Goal: Transaction & Acquisition: Book appointment/travel/reservation

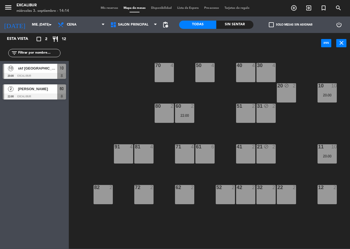
click at [262, 158] on div "21 block 2" at bounding box center [265, 153] width 19 height 19
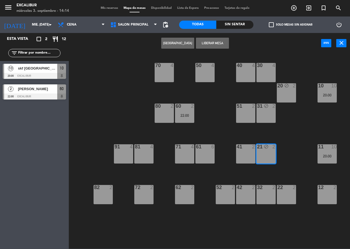
click at [264, 159] on div "21 block 2" at bounding box center [265, 153] width 19 height 19
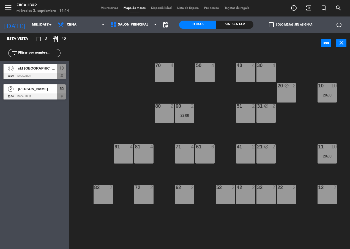
drag, startPoint x: 266, startPoint y: 154, endPoint x: 228, endPoint y: 92, distance: 72.0
click at [266, 153] on div "21 block 2" at bounding box center [265, 153] width 19 height 19
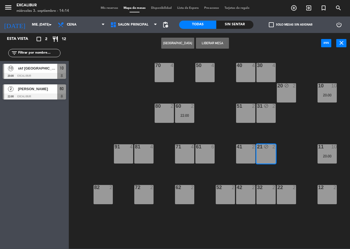
click at [205, 43] on button "Liberar Mesa" at bounding box center [212, 43] width 33 height 11
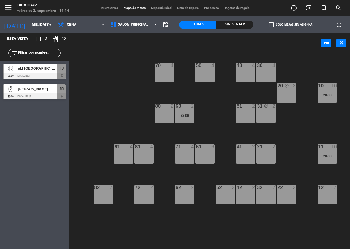
click at [268, 153] on div "21 2" at bounding box center [265, 153] width 19 height 19
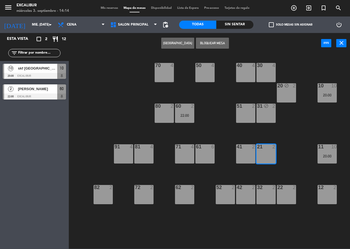
click at [181, 42] on button "[GEOGRAPHIC_DATA]" at bounding box center [177, 43] width 33 height 11
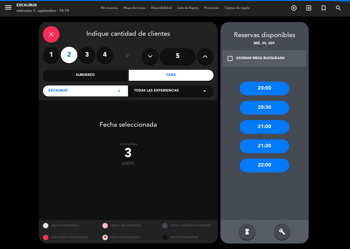
click at [165, 51] on input "5" at bounding box center [178, 56] width 36 height 16
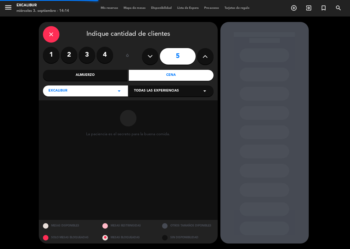
click at [202, 54] on button at bounding box center [205, 56] width 16 height 16
type input "6"
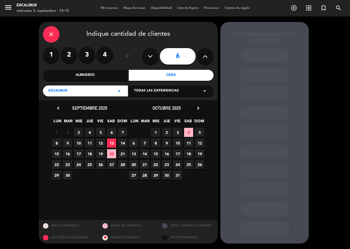
click at [79, 133] on span "3" at bounding box center [78, 132] width 9 height 9
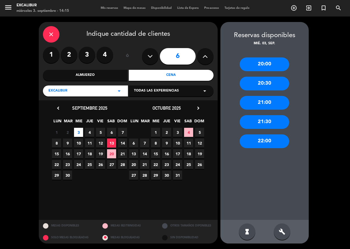
click at [273, 61] on div "20:00" at bounding box center [263, 64] width 49 height 14
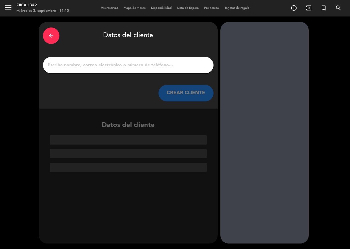
click at [147, 68] on input "1" at bounding box center [128, 65] width 162 height 8
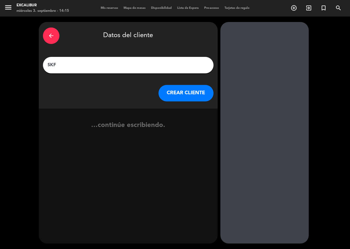
type input "SKF"
click at [167, 97] on button "CREAR CLIENTE" at bounding box center [185, 93] width 55 height 16
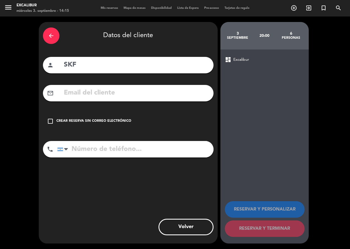
click at [132, 125] on div "check_box_outline_blank Crear reserva sin correo electrónico" at bounding box center [128, 121] width 170 height 16
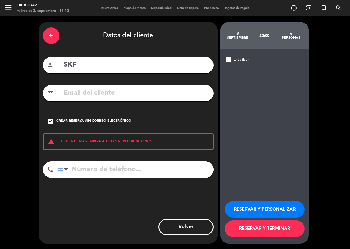
click at [259, 229] on button "RESERVAR Y TERMINAR" at bounding box center [265, 229] width 80 height 16
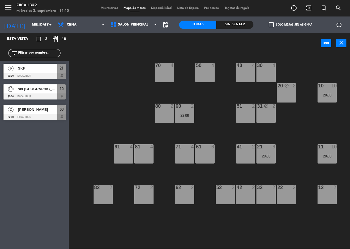
click at [35, 74] on div at bounding box center [34, 76] width 63 height 6
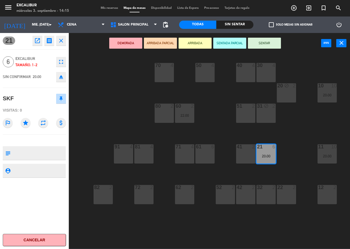
click at [39, 40] on icon "open_in_new" at bounding box center [37, 40] width 7 height 7
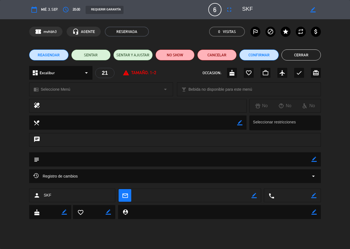
click at [314, 9] on icon "border_color" at bounding box center [312, 9] width 5 height 5
click at [283, 12] on textarea at bounding box center [273, 10] width 63 height 10
type textarea "S"
type textarea "skf [GEOGRAPHIC_DATA]"
click at [314, 9] on icon at bounding box center [312, 9] width 5 height 5
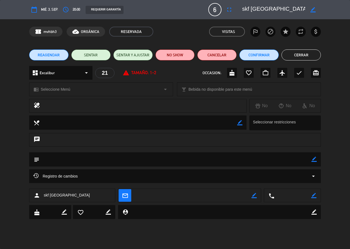
click at [312, 52] on button "Cerrar" at bounding box center [300, 54] width 39 height 11
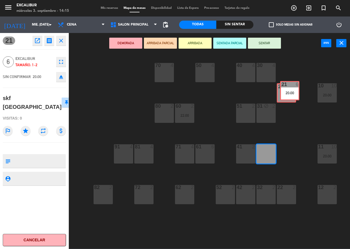
drag, startPoint x: 261, startPoint y: 154, endPoint x: 285, endPoint y: 91, distance: 67.5
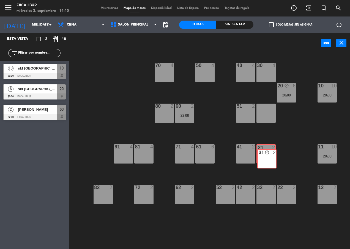
drag, startPoint x: 267, startPoint y: 113, endPoint x: 268, endPoint y: 159, distance: 45.7
click at [268, 159] on div "70 4 50 4 40 4 30 4 20 block 6 20:00 10 10 20:00 60 2 22:00 51 2 31 block 2 31 …" at bounding box center [210, 151] width 277 height 196
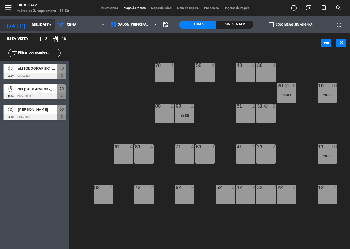
click at [37, 24] on input "mié. [DATE]" at bounding box center [50, 24] width 43 height 9
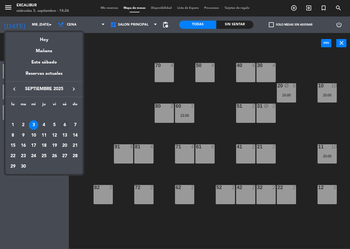
click at [65, 123] on div "6" at bounding box center [64, 124] width 9 height 9
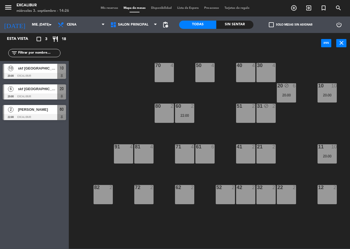
type input "sáb. [DATE]"
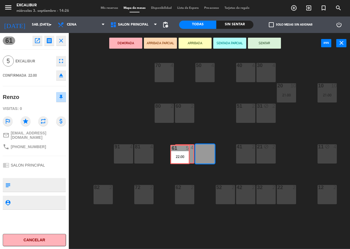
drag, startPoint x: 205, startPoint y: 156, endPoint x: 182, endPoint y: 155, distance: 22.3
click at [182, 155] on div "70 4 50 4 40 4 30 4 20 10 21:00 10 10 21:00 60 2 51 2 31 block 2 80 2 81 4 71 4…" at bounding box center [210, 151] width 277 height 196
drag, startPoint x: 200, startPoint y: 156, endPoint x: 179, endPoint y: 158, distance: 20.7
click at [179, 158] on div "70 4 50 4 40 4 30 4 20 10 21:00 10 10 21:00 60 2 51 2 31 block 2 80 2 81 4 71 4…" at bounding box center [210, 151] width 277 height 196
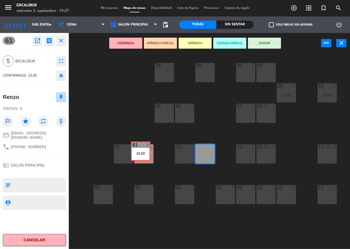
drag, startPoint x: 205, startPoint y: 156, endPoint x: 141, endPoint y: 158, distance: 64.4
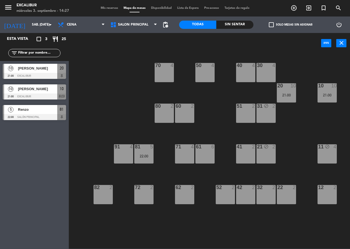
click at [203, 155] on div "61 6" at bounding box center [204, 153] width 19 height 19
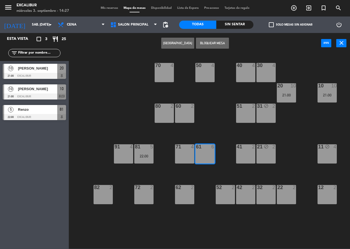
click at [178, 45] on button "[GEOGRAPHIC_DATA]" at bounding box center [177, 43] width 33 height 11
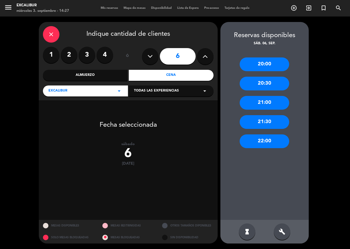
click at [56, 33] on div "close" at bounding box center [51, 34] width 16 height 16
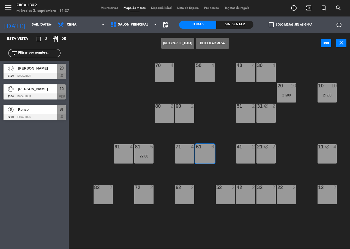
click at [175, 42] on button "[GEOGRAPHIC_DATA]" at bounding box center [177, 43] width 33 height 11
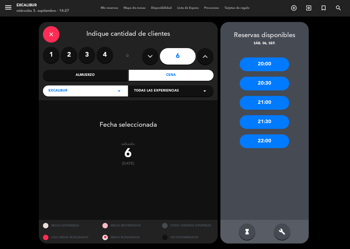
click at [274, 103] on div "21:00" at bounding box center [263, 103] width 49 height 14
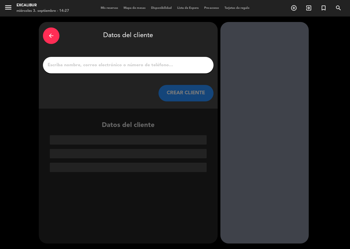
click at [120, 68] on input "1" at bounding box center [128, 65] width 162 height 8
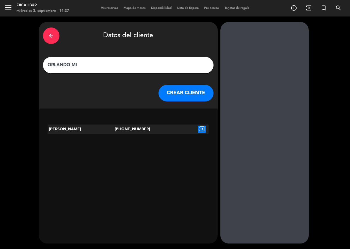
type input "ORLANDO MI"
click at [202, 128] on icon "exit_to_app" at bounding box center [202, 129] width 8 height 7
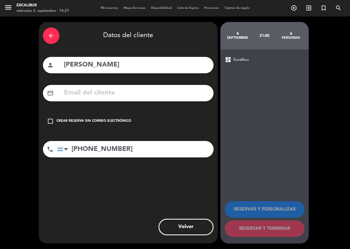
click at [113, 121] on div "Crear reserva sin correo electrónico" at bounding box center [93, 121] width 75 height 5
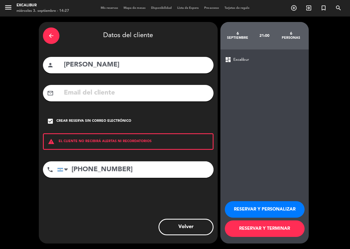
drag, startPoint x: 132, startPoint y: 169, endPoint x: 0, endPoint y: 164, distance: 132.0
click at [0, 164] on div "arrow_back Datos del cliente person [PERSON_NAME] mail_outline check_box Crear …" at bounding box center [175, 132] width 350 height 233
type input "3413541300"
click at [291, 207] on button "RESERVAR Y PERSONALIZAR" at bounding box center [265, 209] width 80 height 16
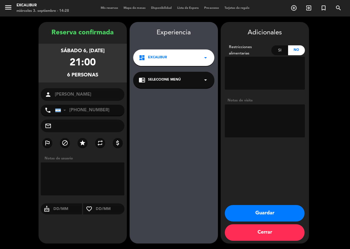
click at [255, 209] on button "Guardar" at bounding box center [265, 213] width 80 height 16
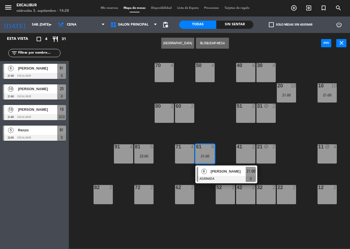
click at [209, 137] on div "70 4 50 4 40 4 30 4 20 10 21:00 10 10 21:00 60 2 51 2 31 block 2 80 2 81 5 22:0…" at bounding box center [210, 151] width 277 height 196
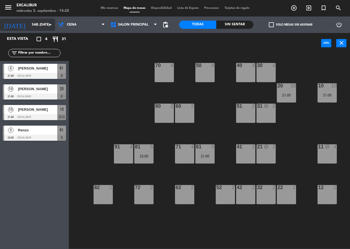
click at [34, 24] on input "sáb. [DATE]" at bounding box center [50, 24] width 43 height 9
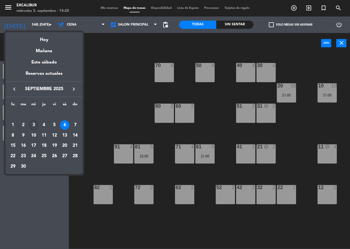
click at [31, 124] on div "3" at bounding box center [33, 124] width 9 height 9
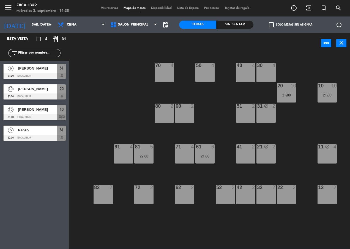
type input "mié. [DATE]"
